Goal: Task Accomplishment & Management: Use online tool/utility

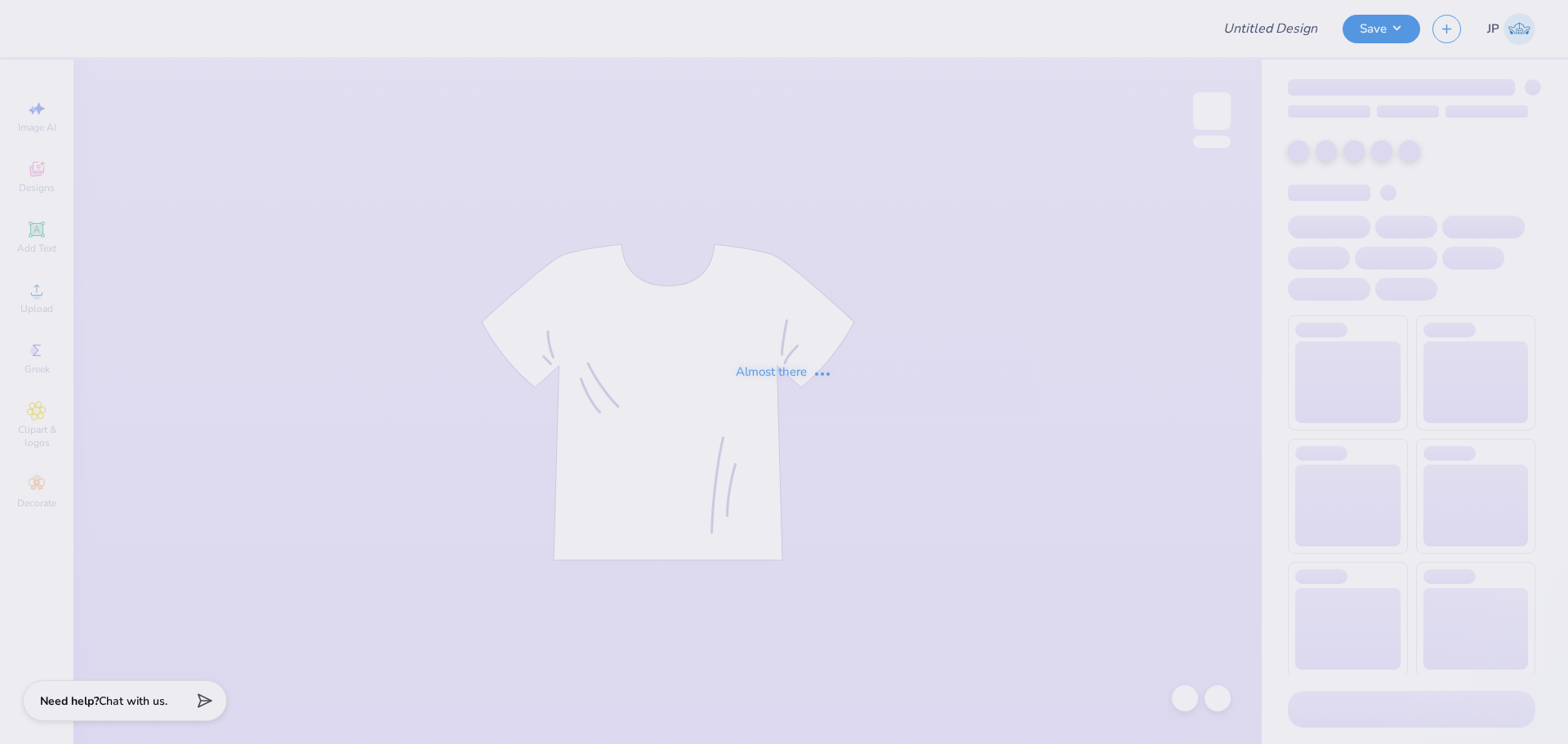
type input "[PERSON_NAME][GEOGRAPHIC_DATA] : [PERSON_NAME]"
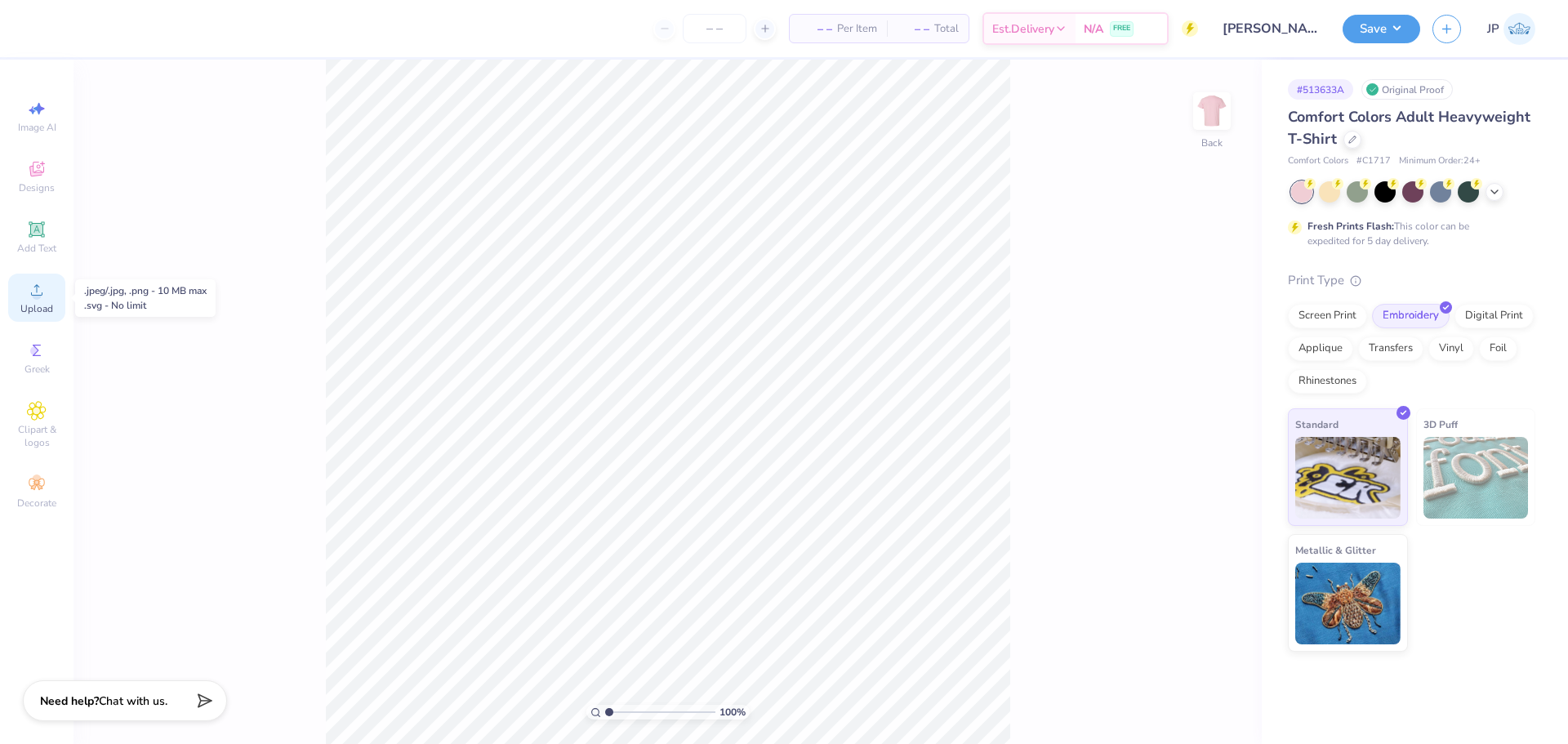
click at [45, 298] on icon at bounding box center [36, 290] width 19 height 19
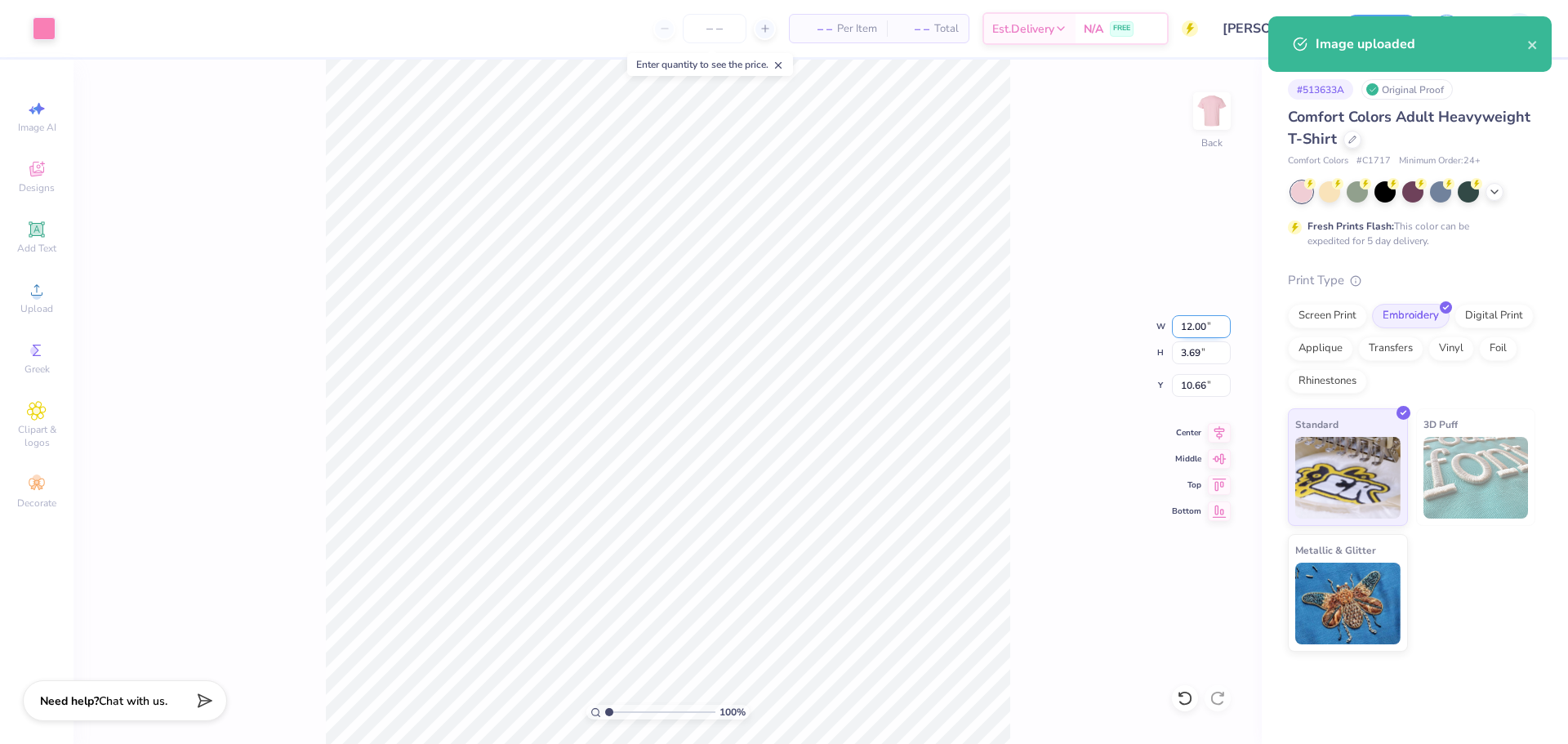
click at [1202, 322] on input "12.00" at bounding box center [1201, 327] width 59 height 23
click at [1204, 322] on input "12.00" at bounding box center [1201, 327] width 59 height 23
type input "8.00"
type input "2.46"
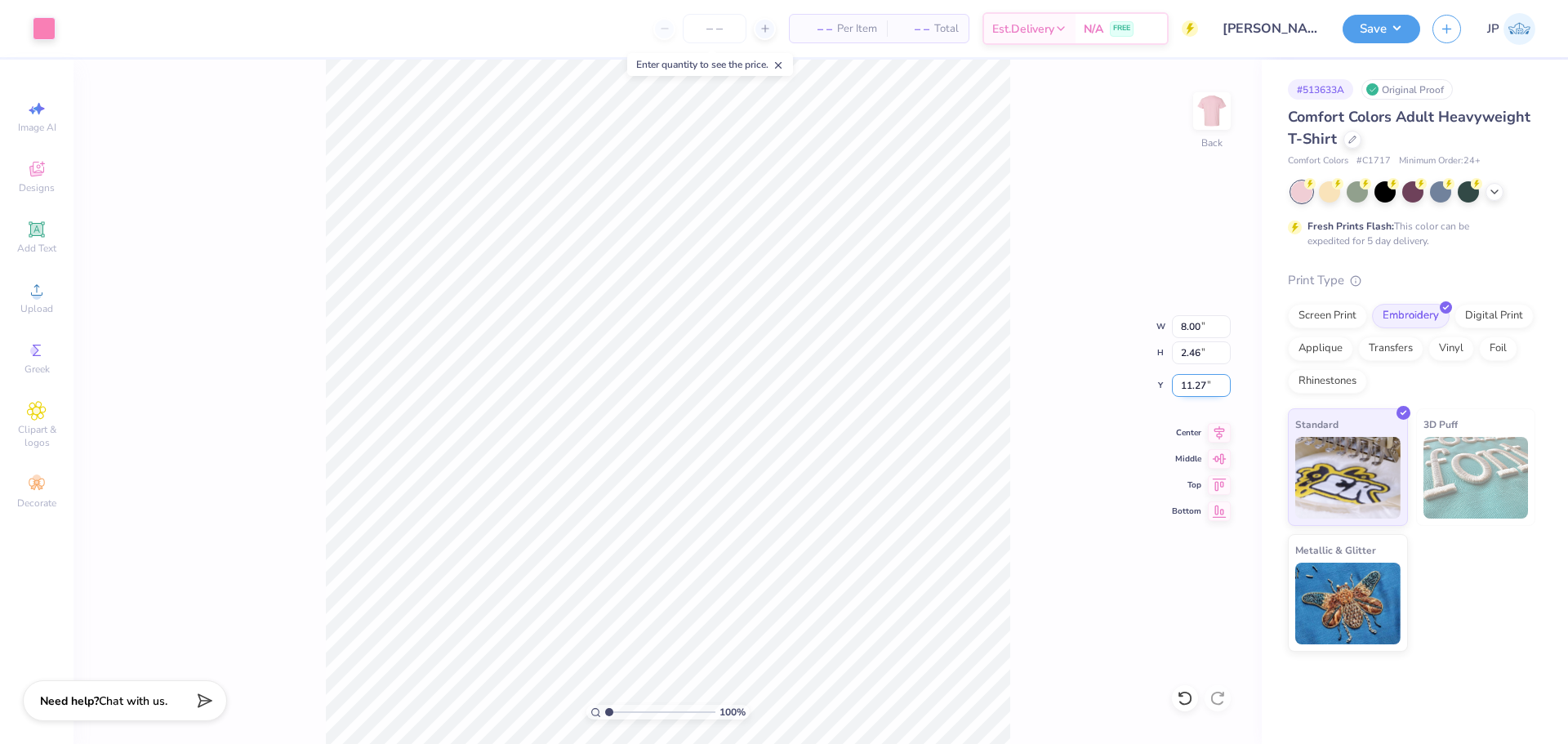
click at [1202, 385] on input "11.27" at bounding box center [1201, 385] width 59 height 23
type input "3.00"
click at [1212, 129] on img at bounding box center [1212, 111] width 65 height 65
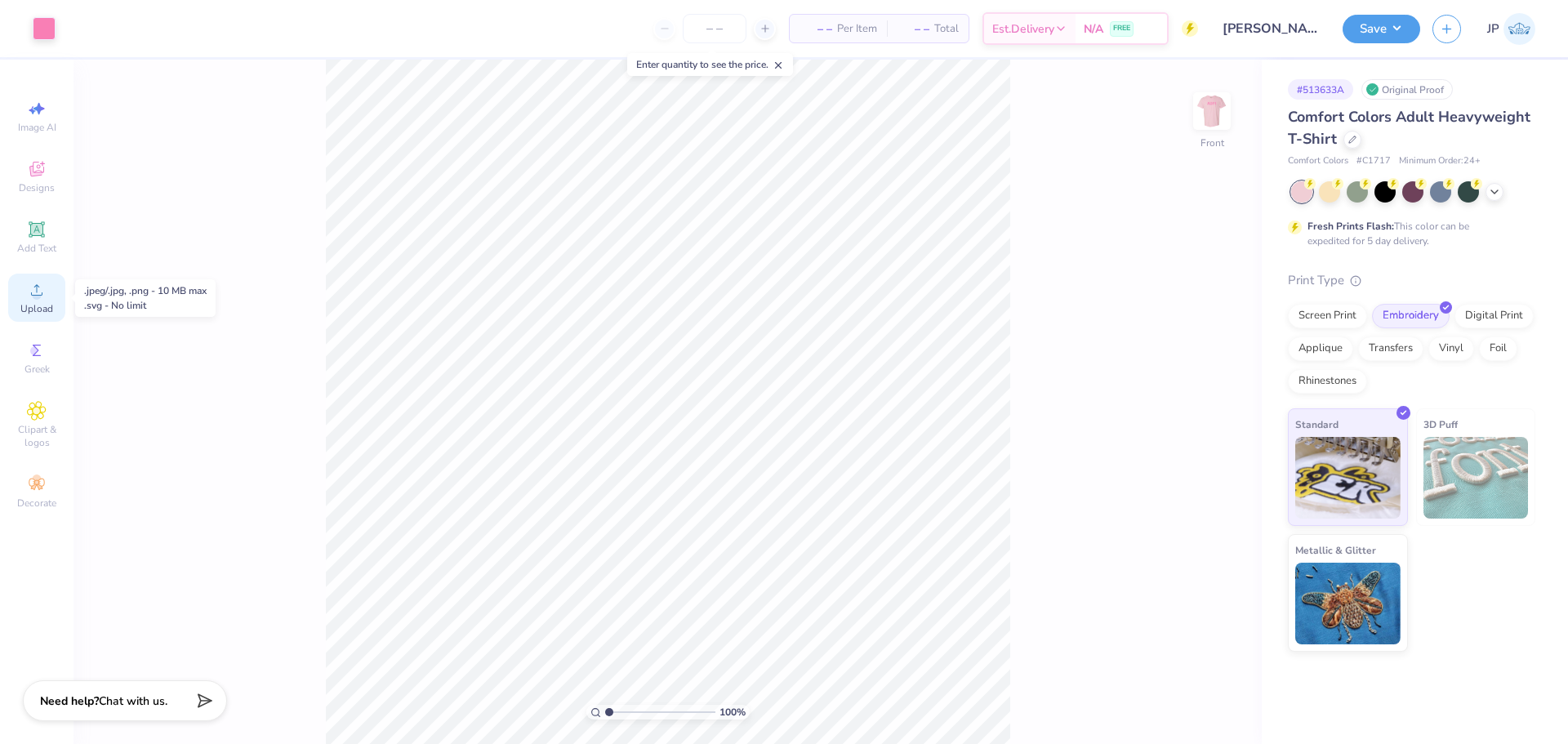
click at [47, 296] on div "Upload" at bounding box center [37, 297] width 57 height 48
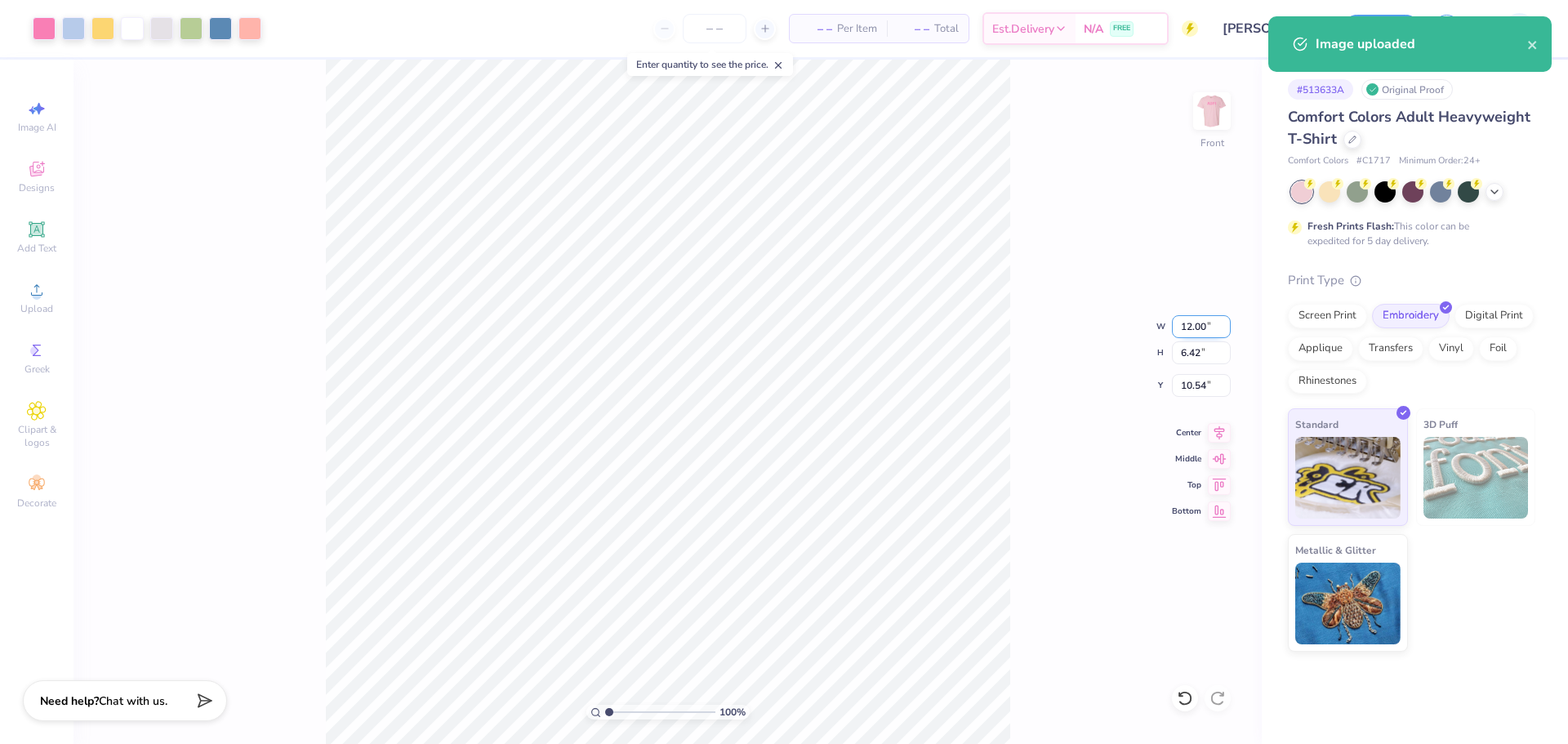
click at [1206, 326] on input "12.00" at bounding box center [1201, 327] width 59 height 23
click at [1189, 387] on input "10.54" at bounding box center [1201, 385] width 59 height 23
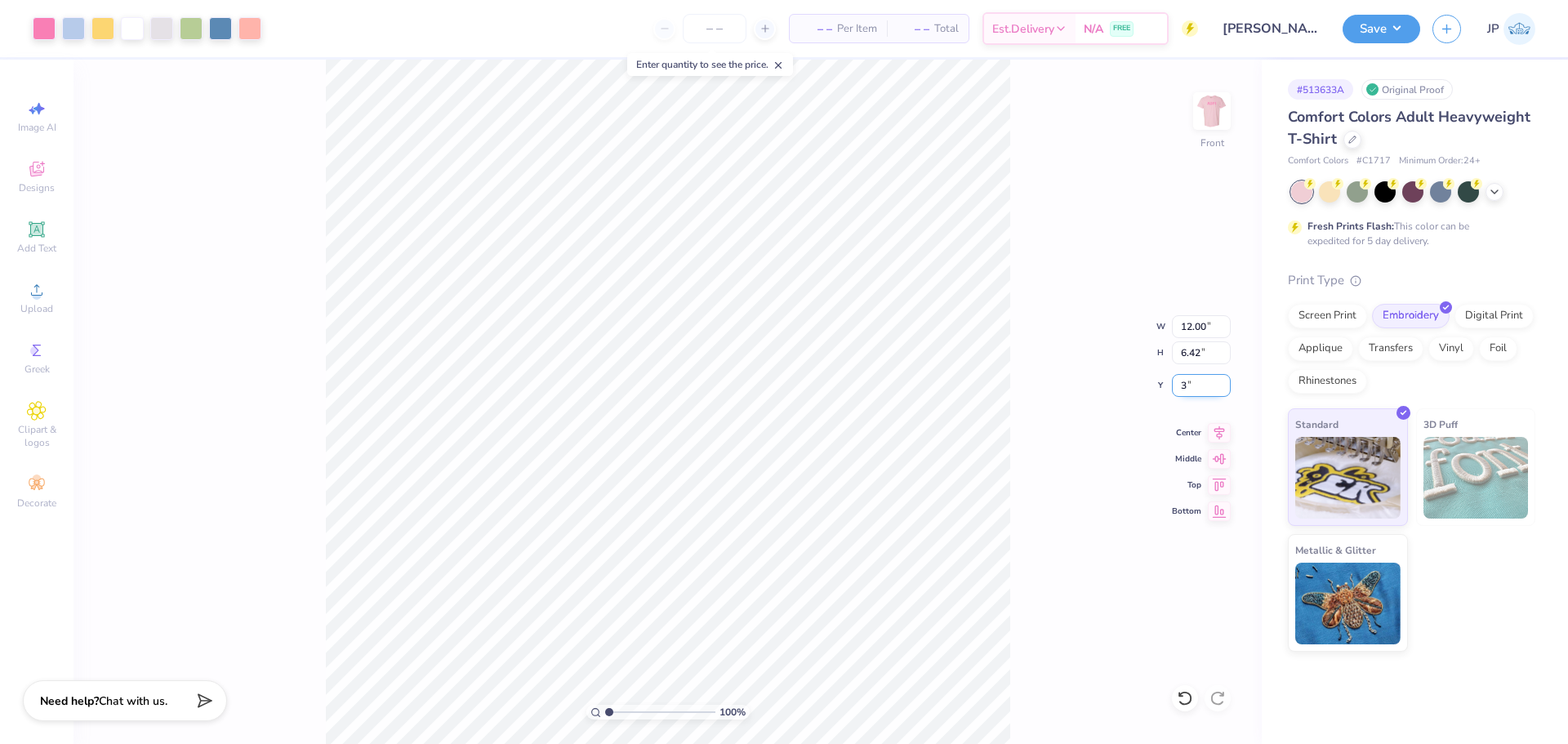
type input "3.00"
click at [1392, 8] on div "Save JP" at bounding box center [1455, 29] width 226 height 57
click at [1385, 25] on button "Save" at bounding box center [1381, 27] width 77 height 29
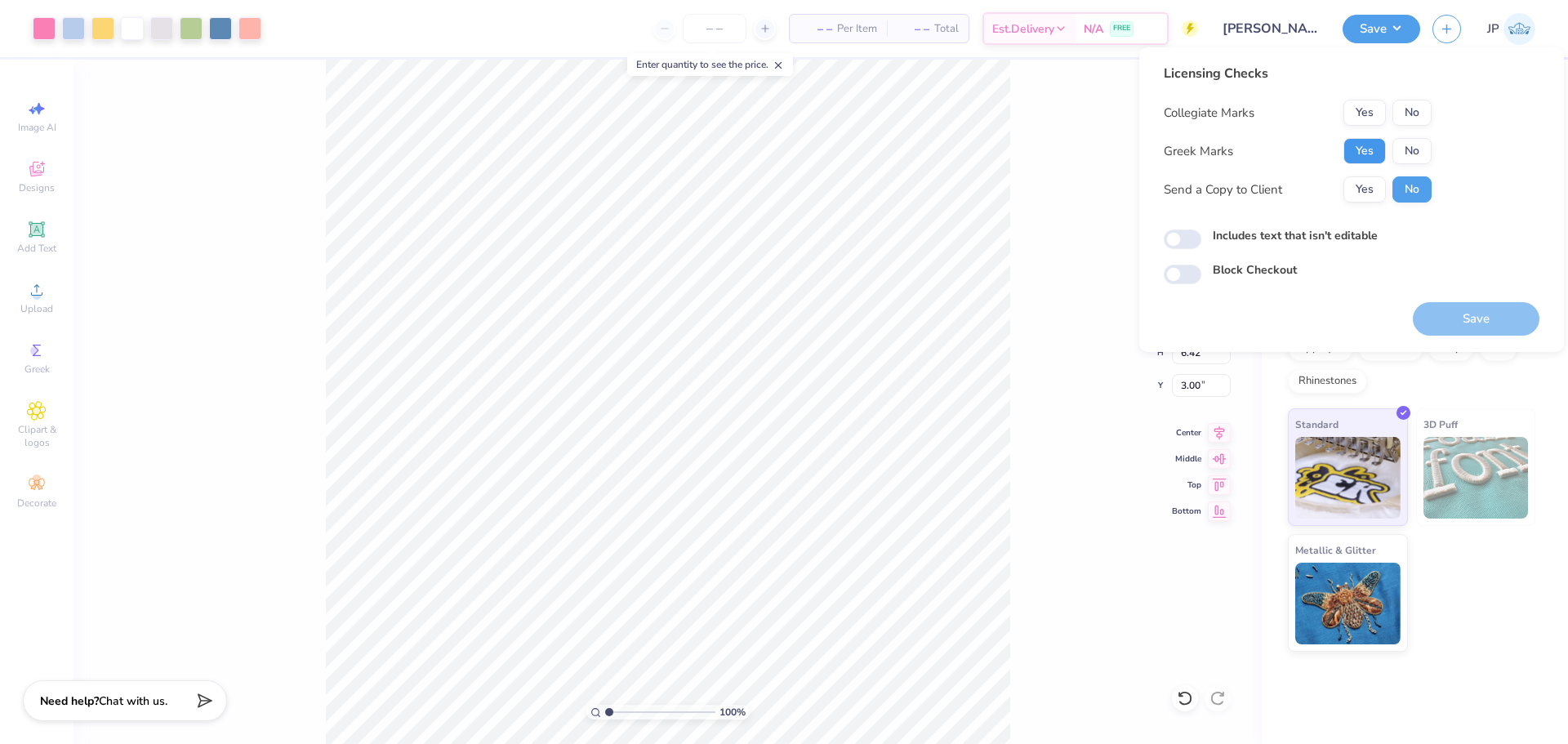
click at [1362, 150] on button "Yes" at bounding box center [1364, 150] width 43 height 26
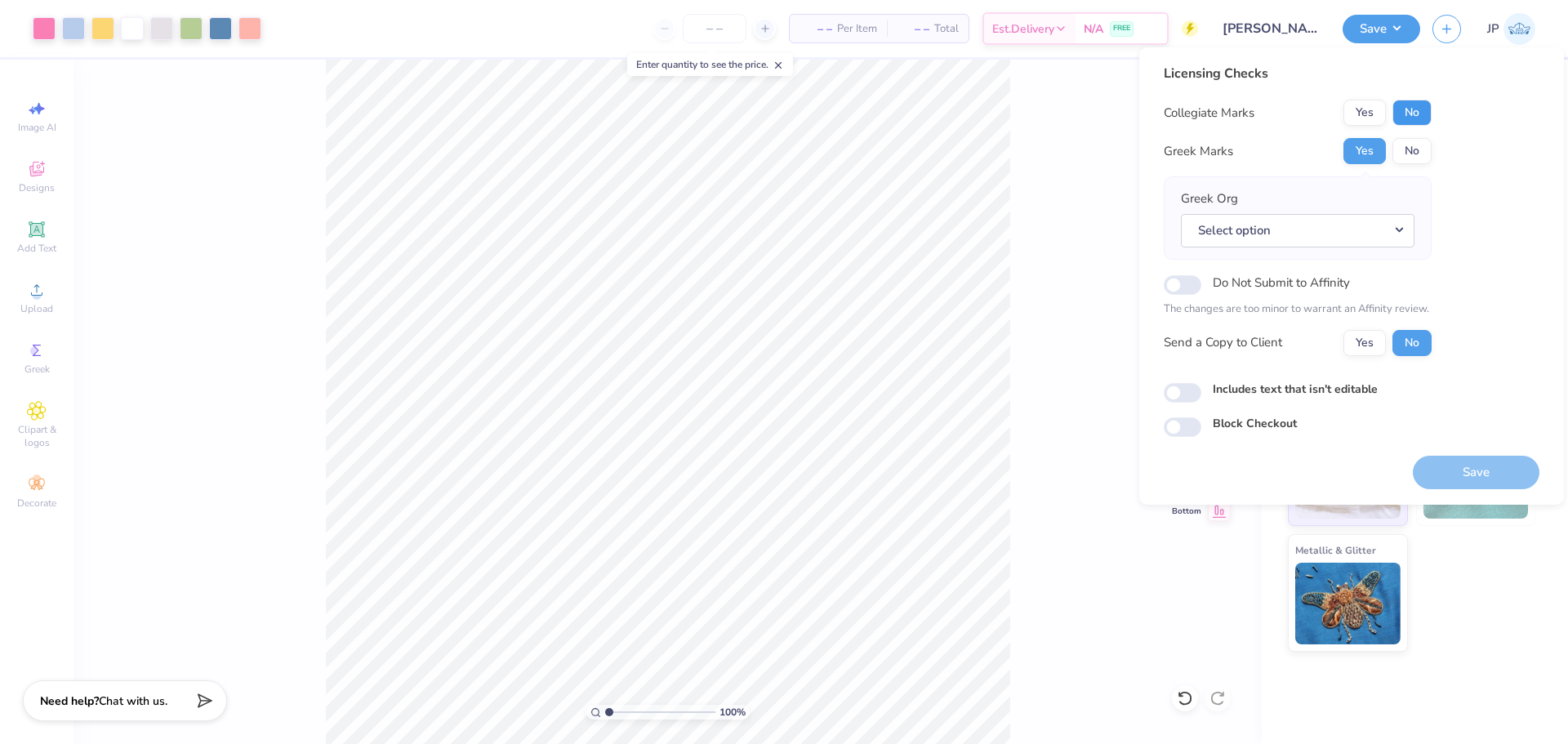
click at [1431, 107] on button "No" at bounding box center [1412, 113] width 39 height 26
click at [1429, 107] on button "No" at bounding box center [1412, 113] width 39 height 26
click at [1356, 233] on button "Select option" at bounding box center [1298, 231] width 233 height 34
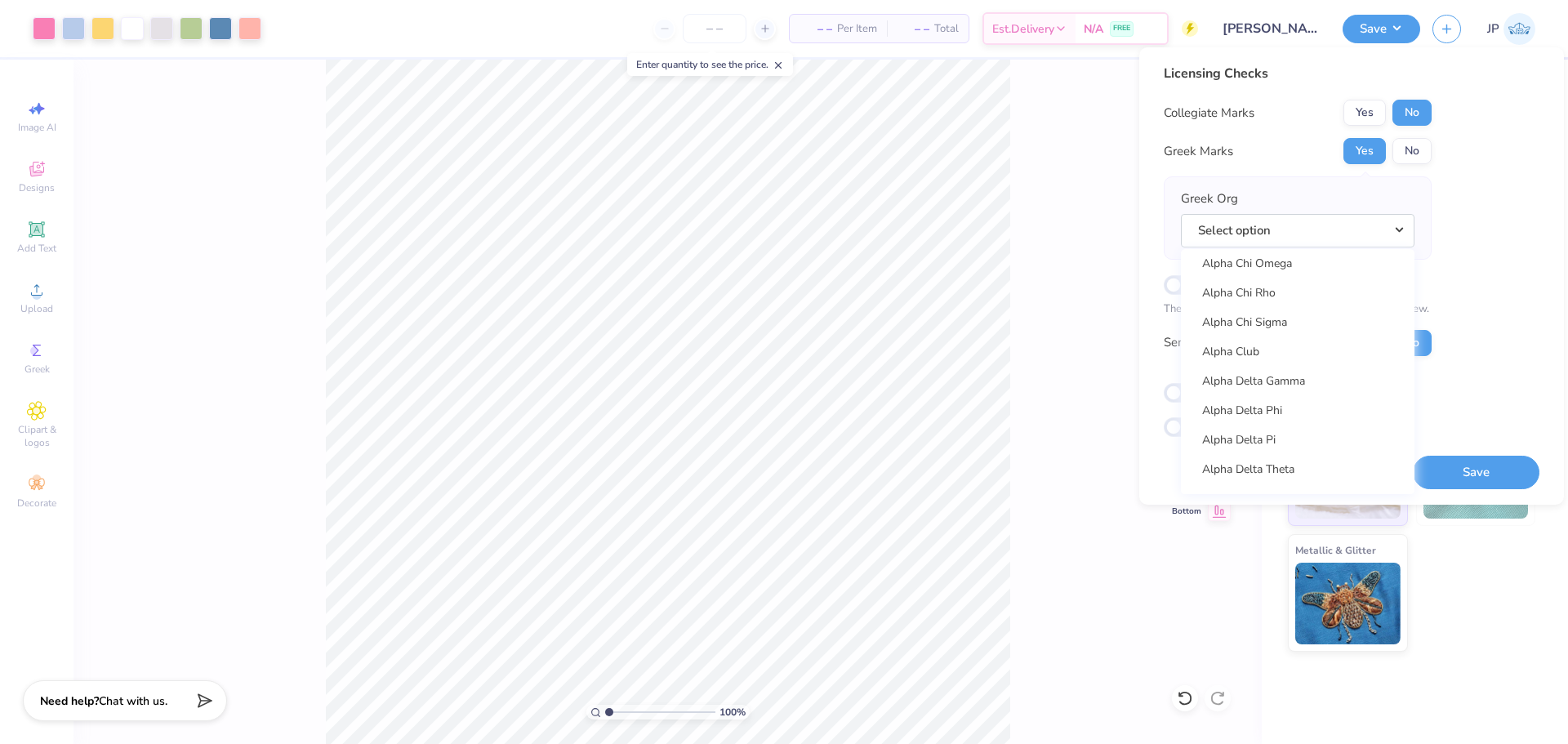
scroll to position [245, 0]
click at [1309, 408] on link "Alpha Delta Phi" at bounding box center [1298, 406] width 221 height 27
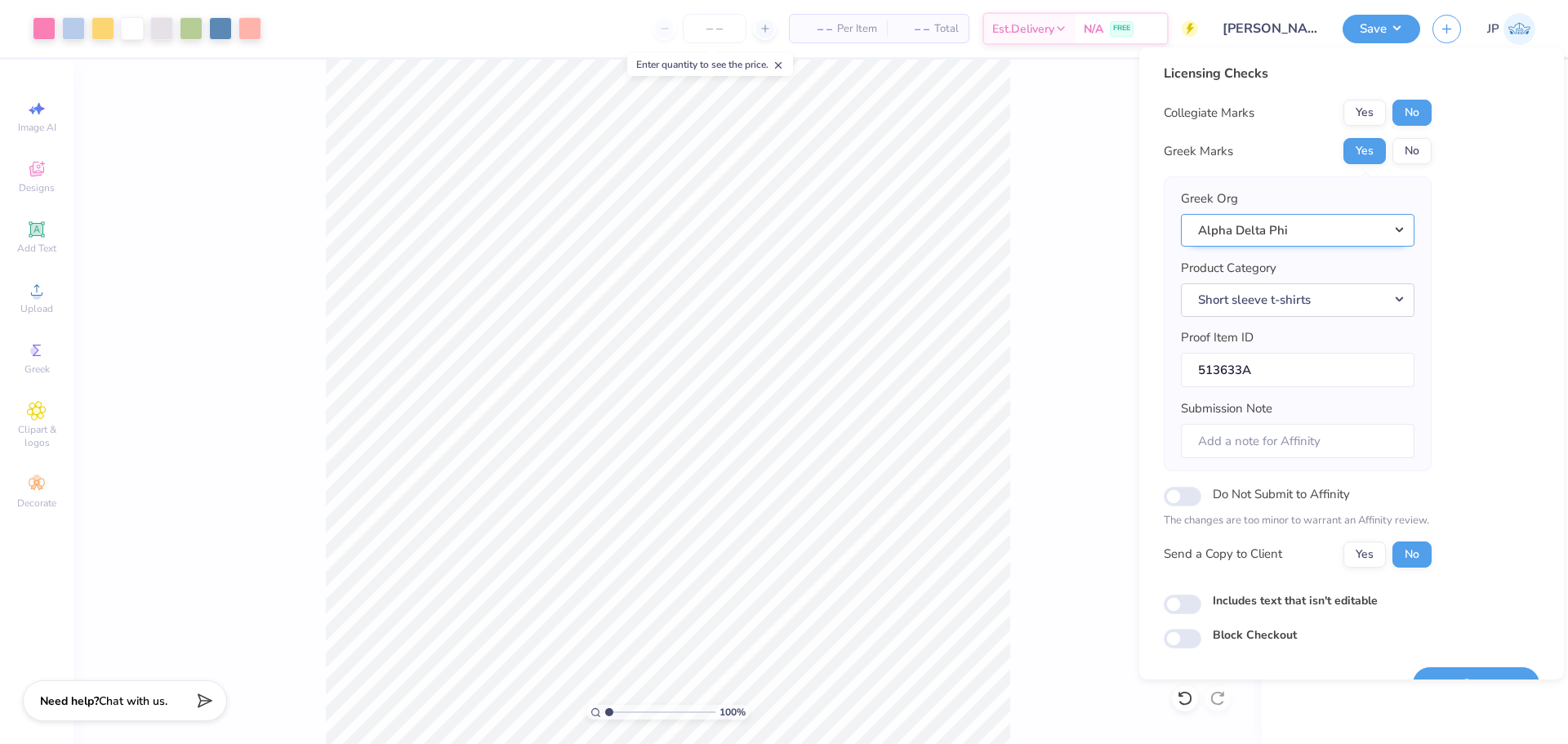
click at [1316, 223] on button "Alpha Delta Phi" at bounding box center [1298, 231] width 233 height 34
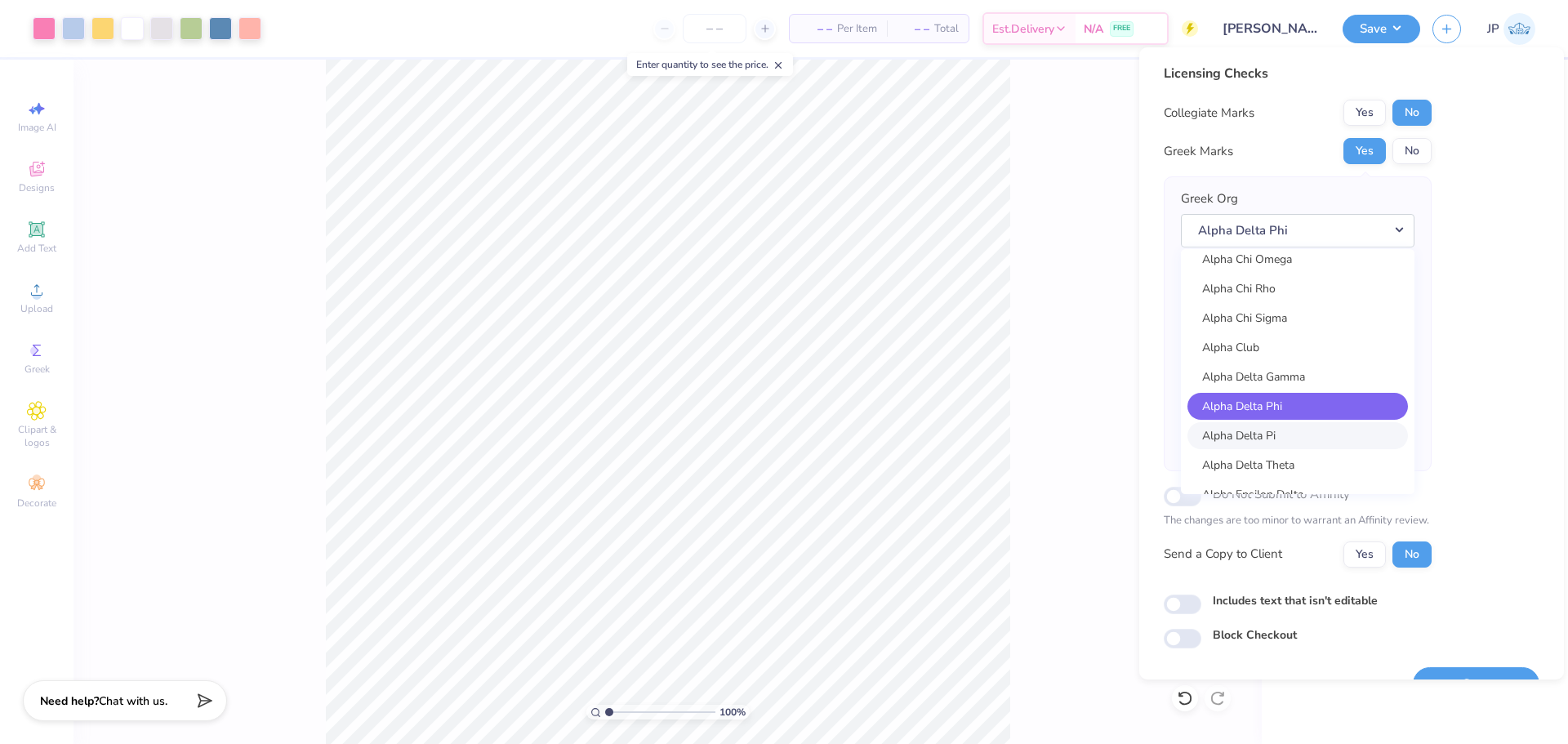
click at [1276, 440] on link "Alpha Delta Pi" at bounding box center [1298, 436] width 221 height 27
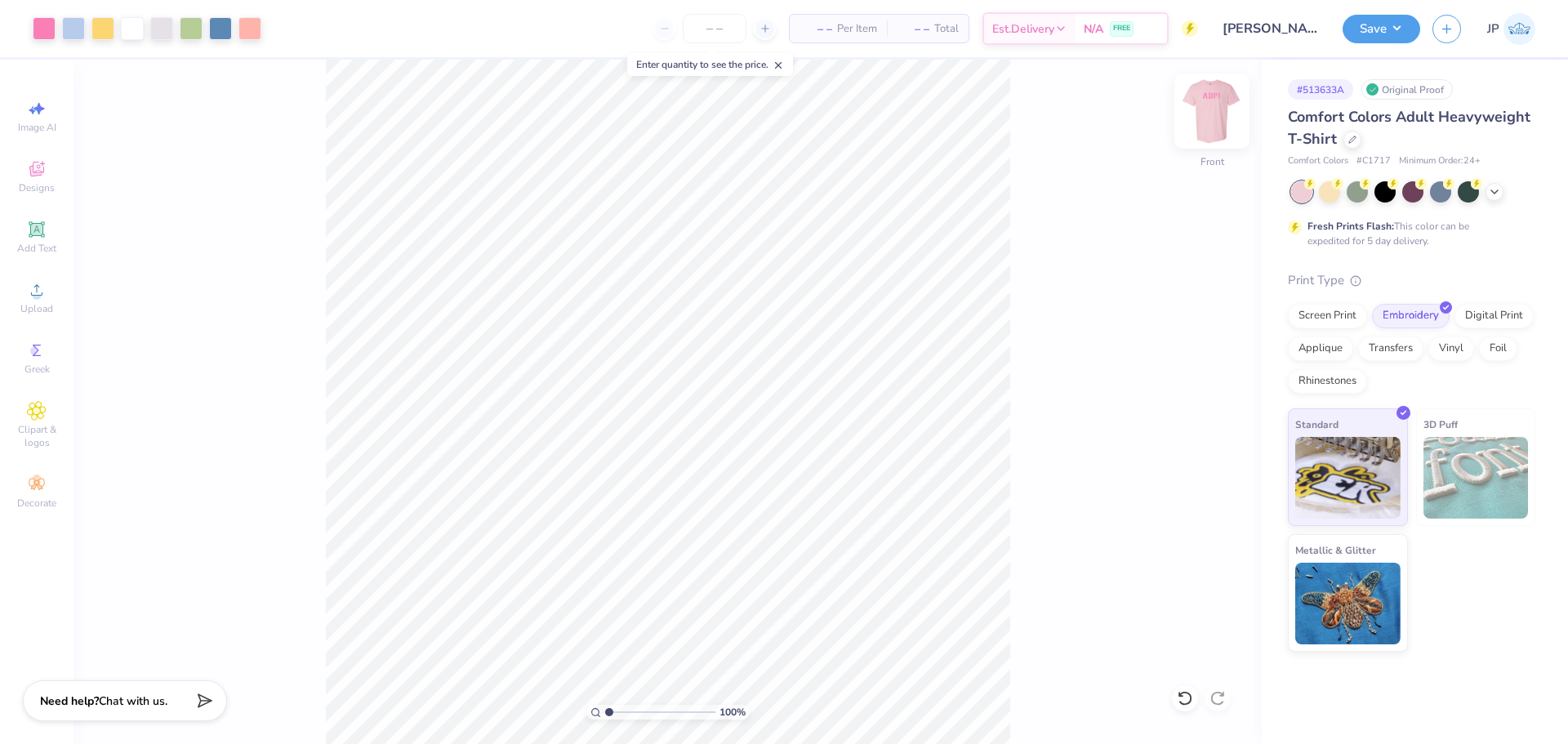
click at [1207, 126] on img at bounding box center [1212, 111] width 65 height 65
click at [51, 293] on div "Upload" at bounding box center [37, 297] width 57 height 48
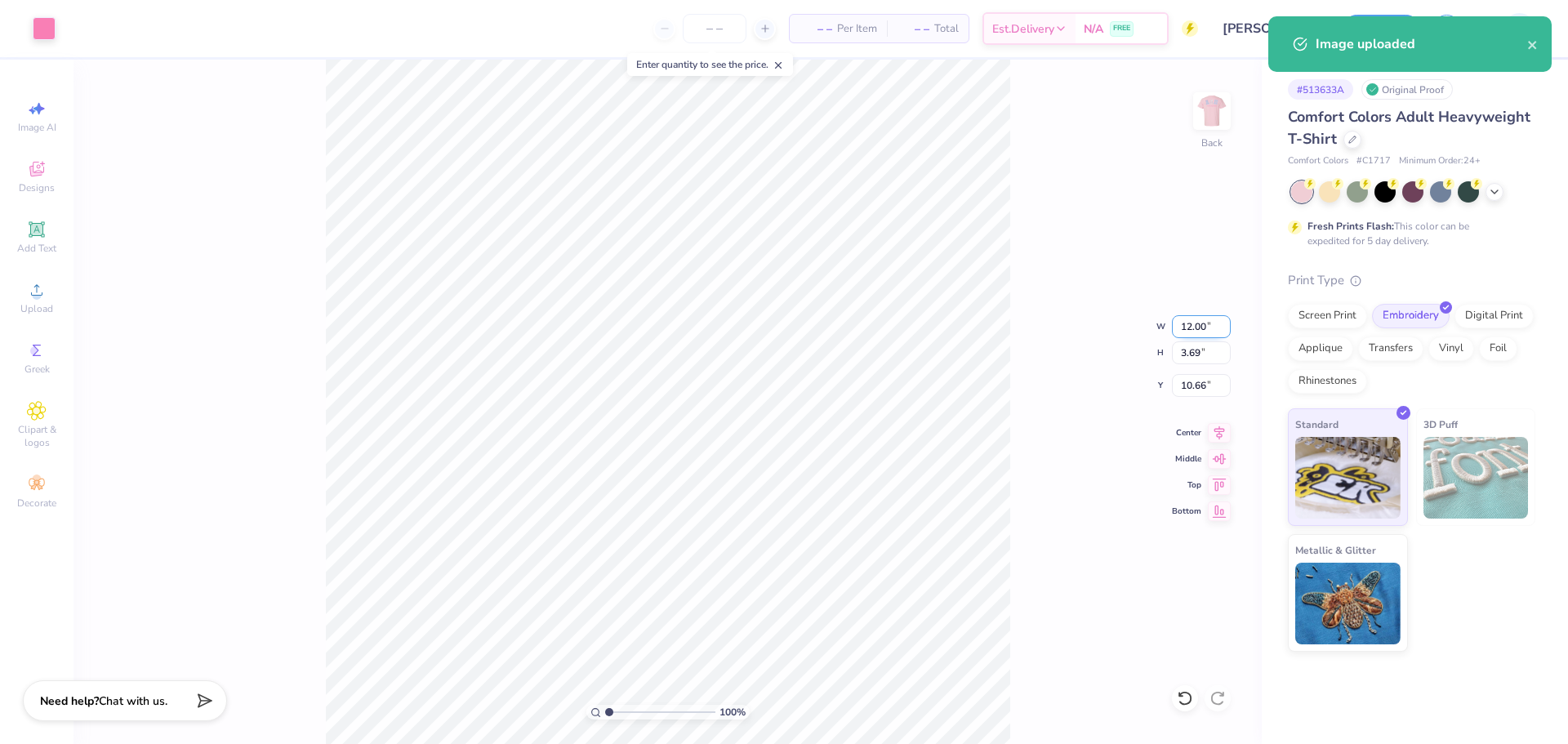
click at [1184, 326] on input "12.00" at bounding box center [1201, 327] width 59 height 23
type input "7.00"
type input "2.15"
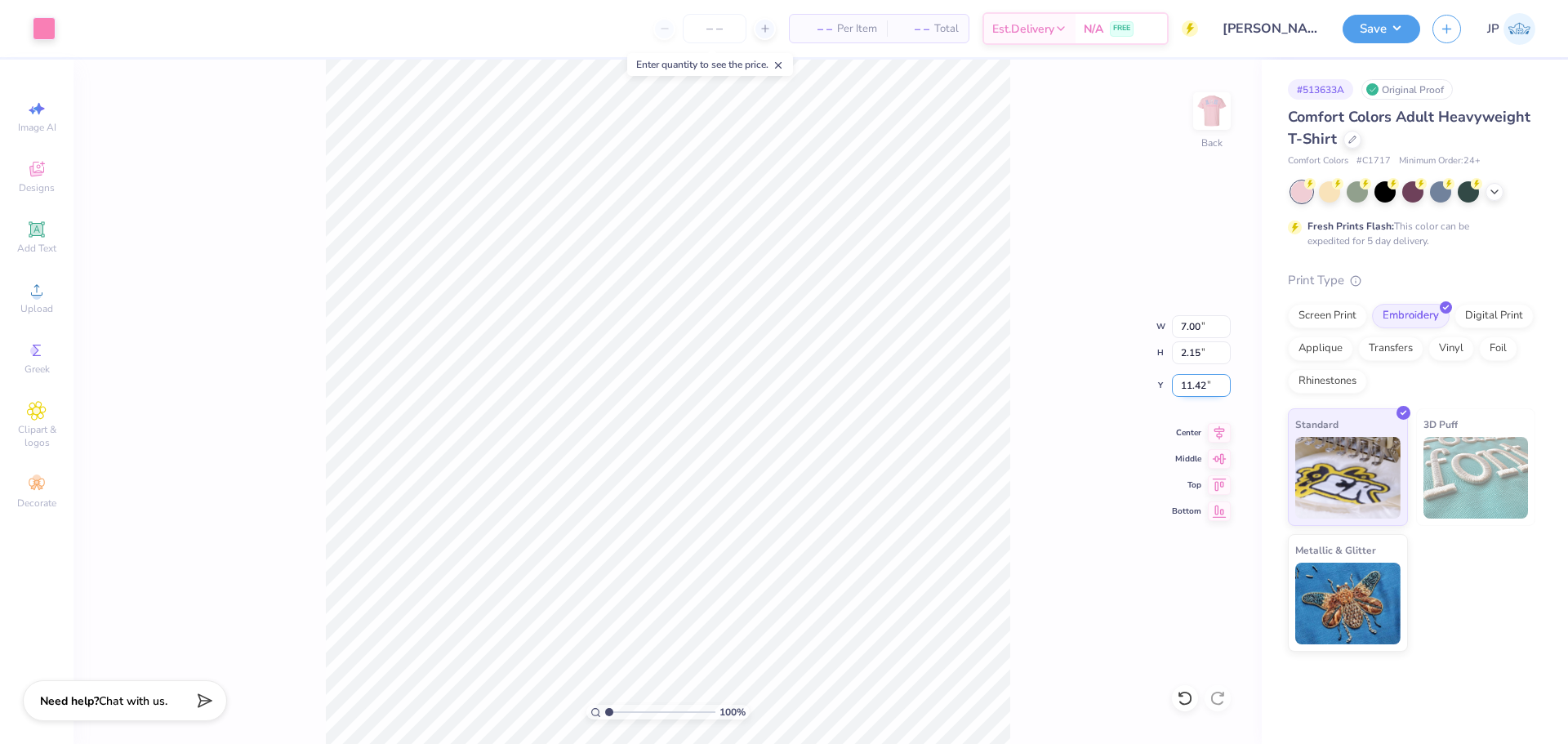
click at [1180, 381] on input "11.42" at bounding box center [1201, 385] width 59 height 23
type input "3.00"
click at [1213, 107] on img at bounding box center [1212, 111] width 65 height 65
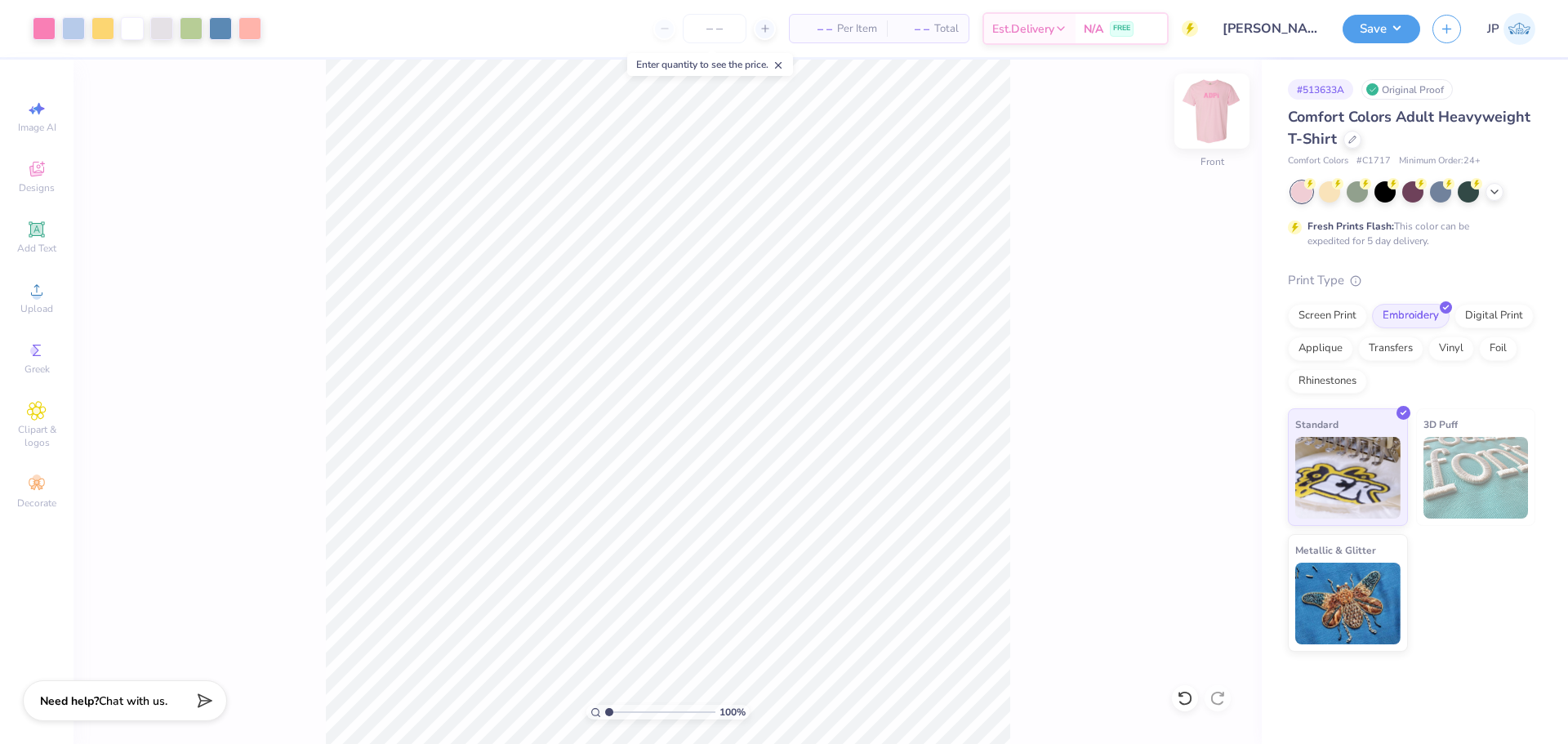
click at [1203, 113] on img at bounding box center [1212, 111] width 65 height 65
click at [1193, 328] on input "7.00" at bounding box center [1201, 327] width 59 height 23
click at [1192, 328] on input "7.00" at bounding box center [1201, 327] width 59 height 23
type input "6.00"
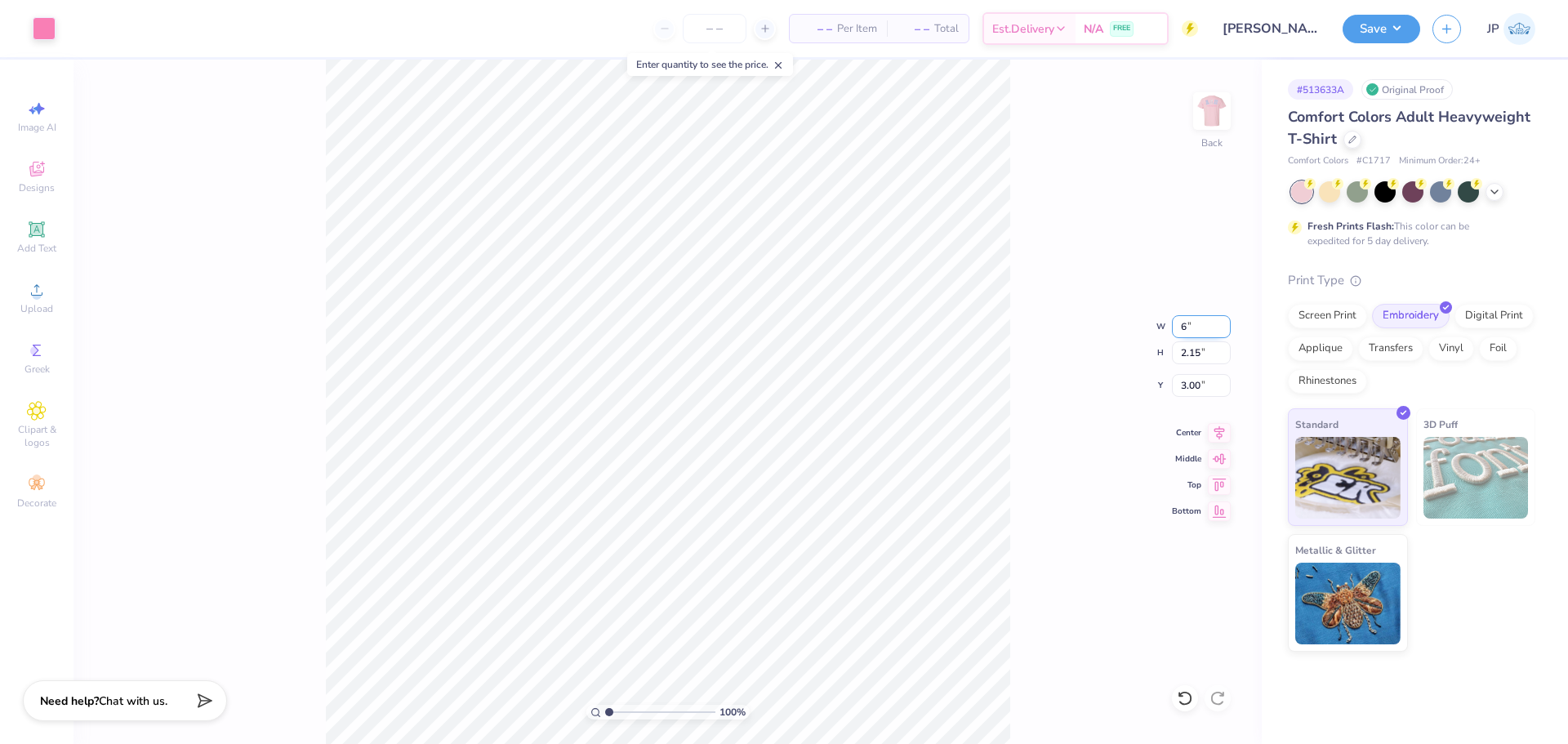
type input "1.84"
click at [1193, 393] on input "3.15" at bounding box center [1201, 385] width 59 height 23
type input "3.00"
click at [1403, 20] on button "Save" at bounding box center [1381, 27] width 77 height 29
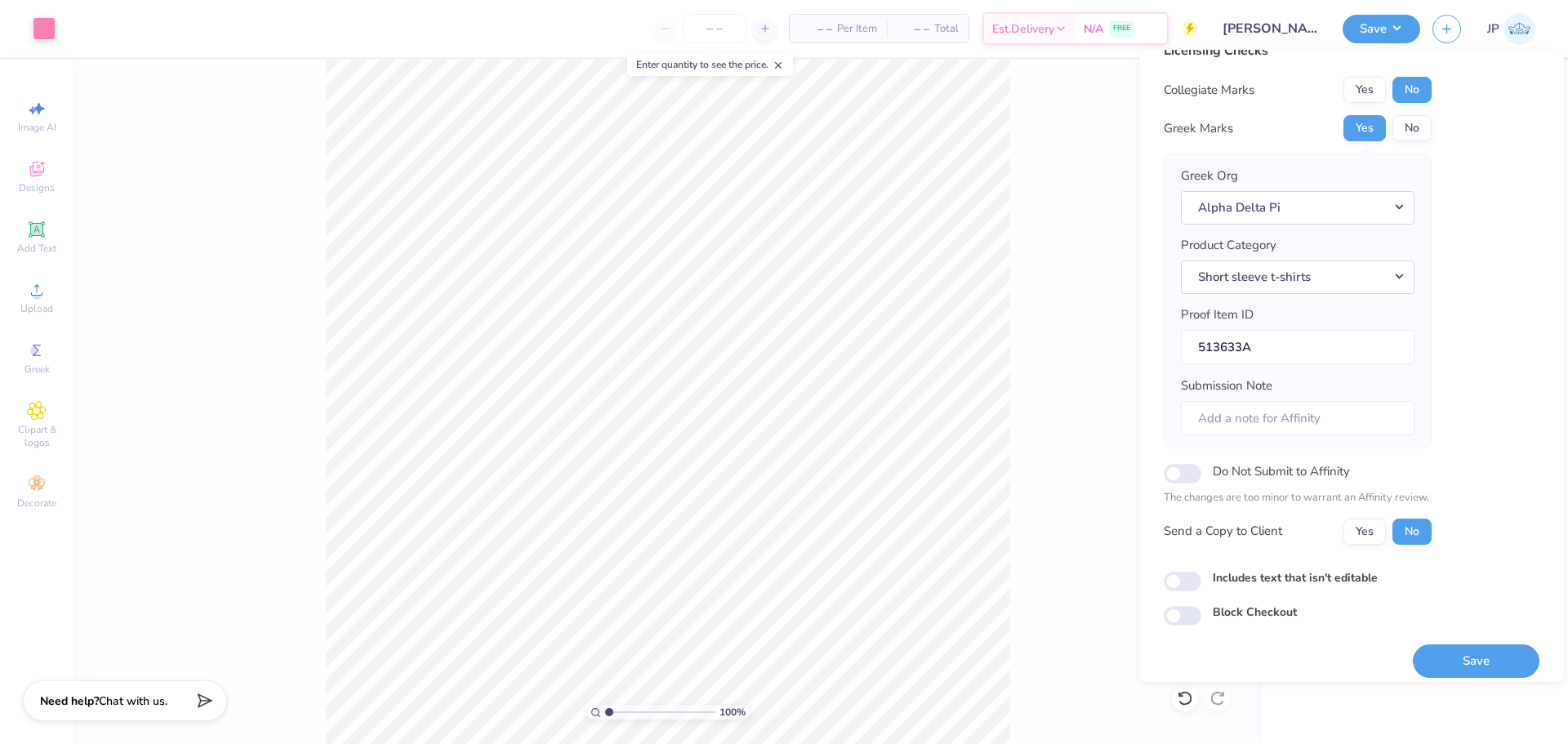
scroll to position [37, 0]
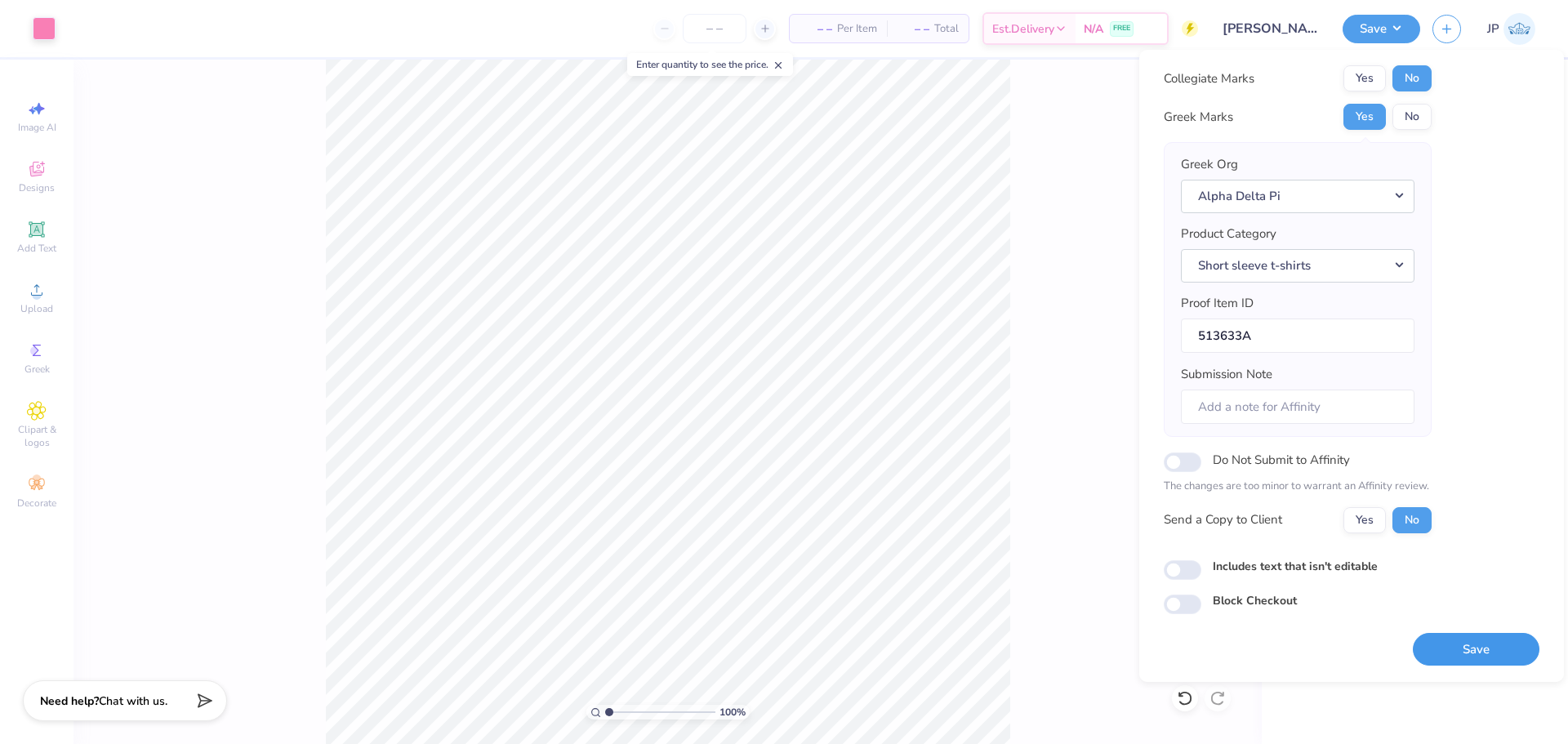
click at [1468, 649] on button "Save" at bounding box center [1476, 650] width 127 height 34
click at [1441, 643] on div "Saving..." at bounding box center [1476, 650] width 127 height 34
